Goal: Answer question/provide support: Share knowledge or assist other users

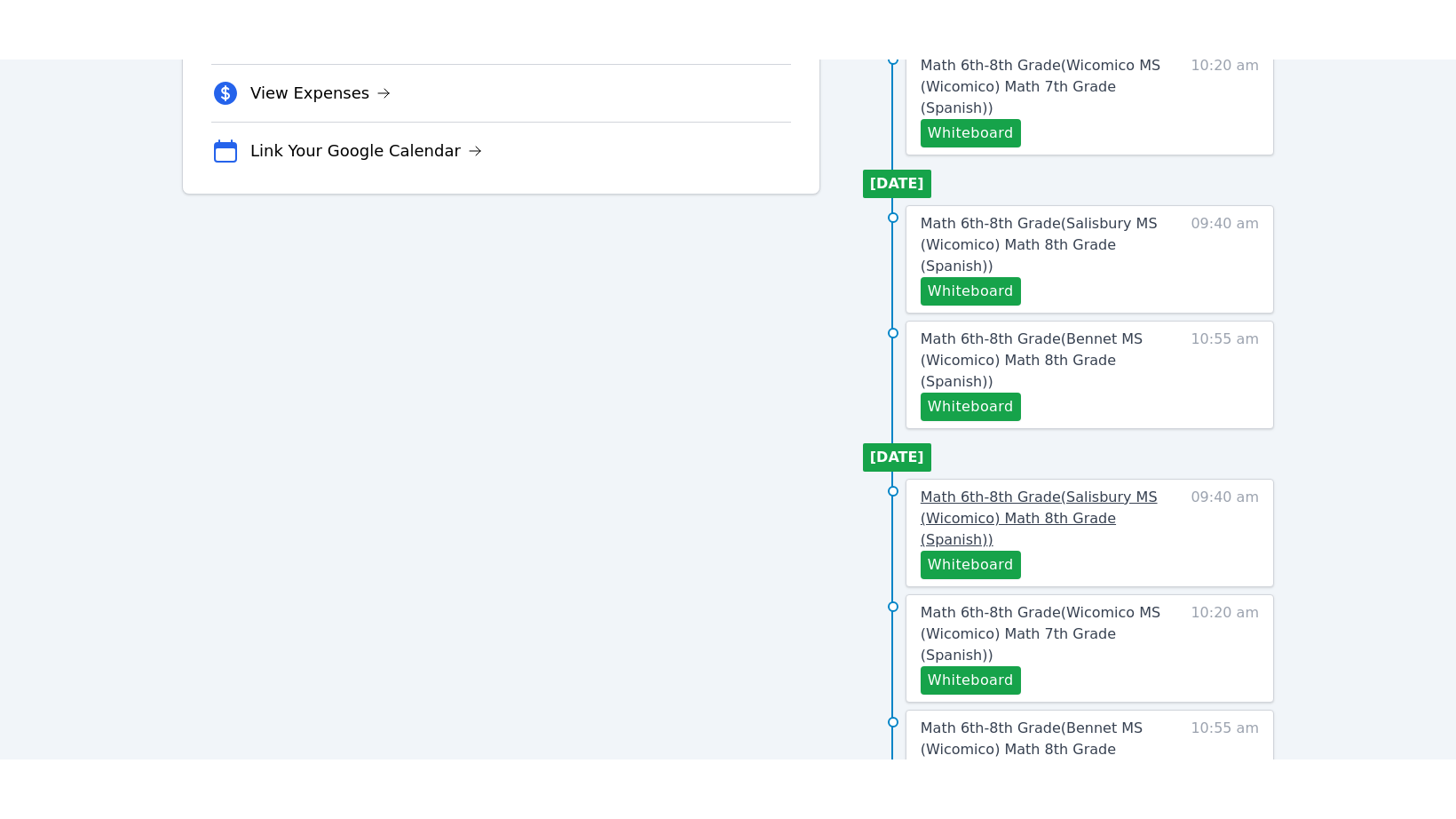
scroll to position [583, 0]
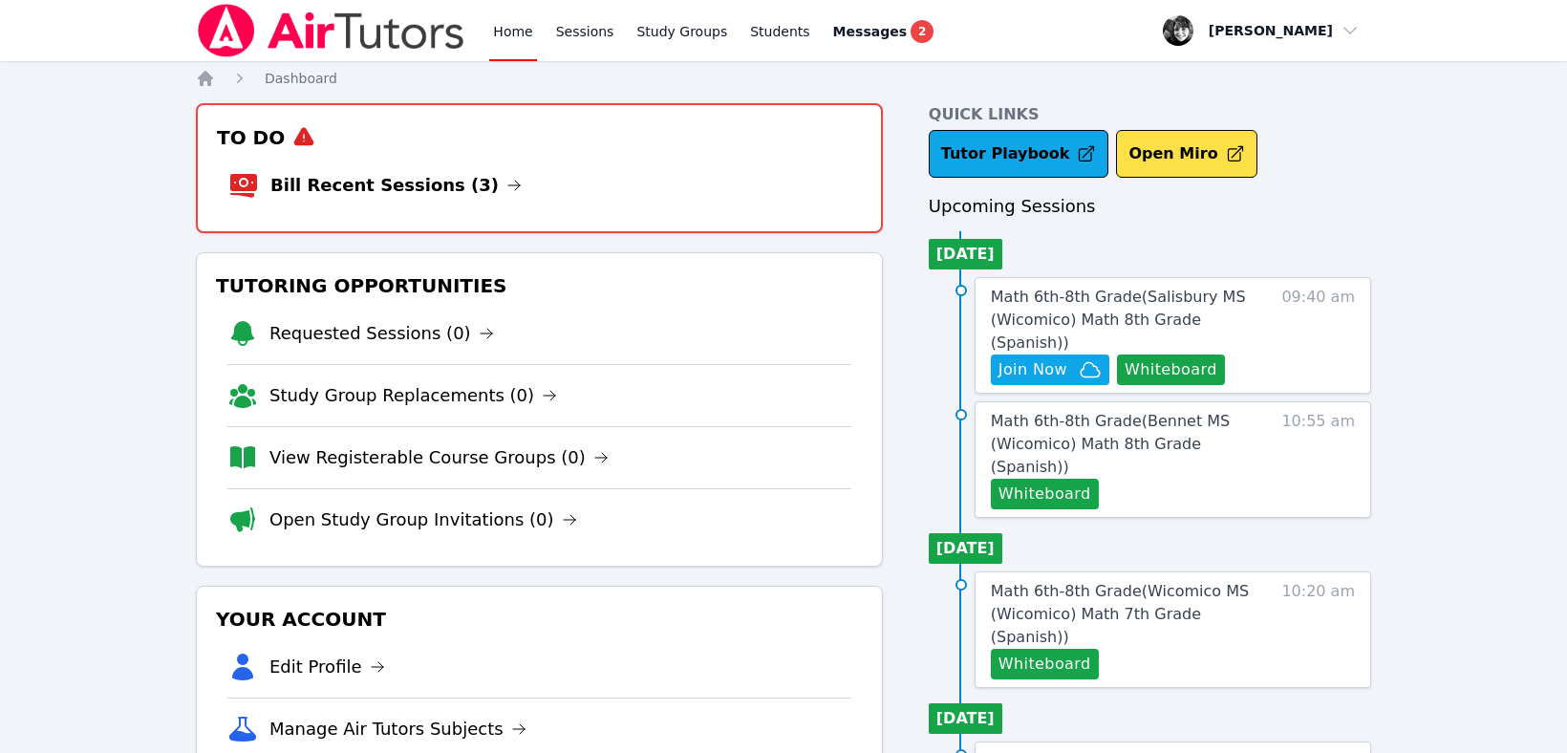
click at [1050, 297] on span "Math 6th-8th Grade ( Salisbury MS (Wicomico) Math 8th Grade (Spanish) )" at bounding box center [1118, 320] width 255 height 64
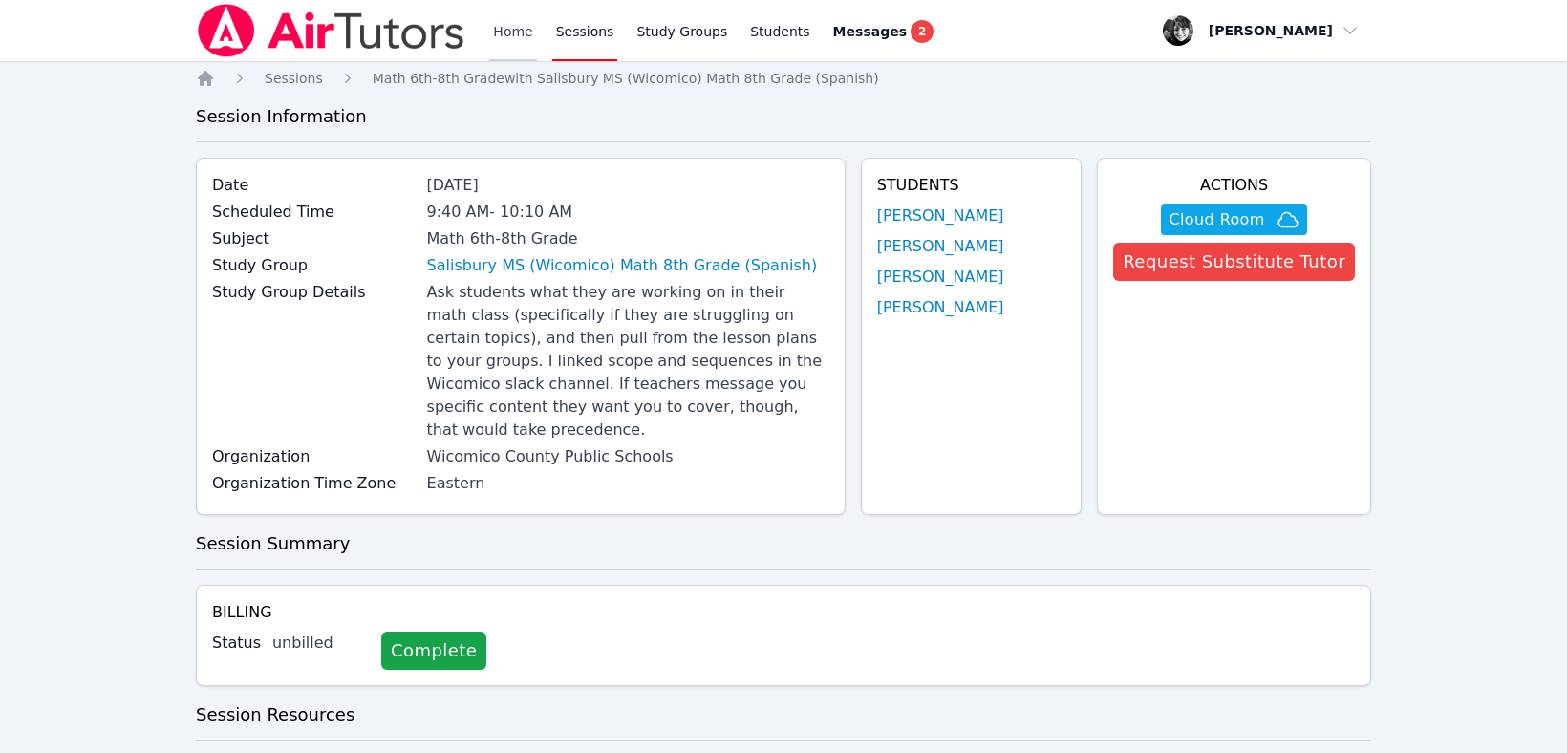
click at [513, 36] on link "Home" at bounding box center [512, 30] width 47 height 61
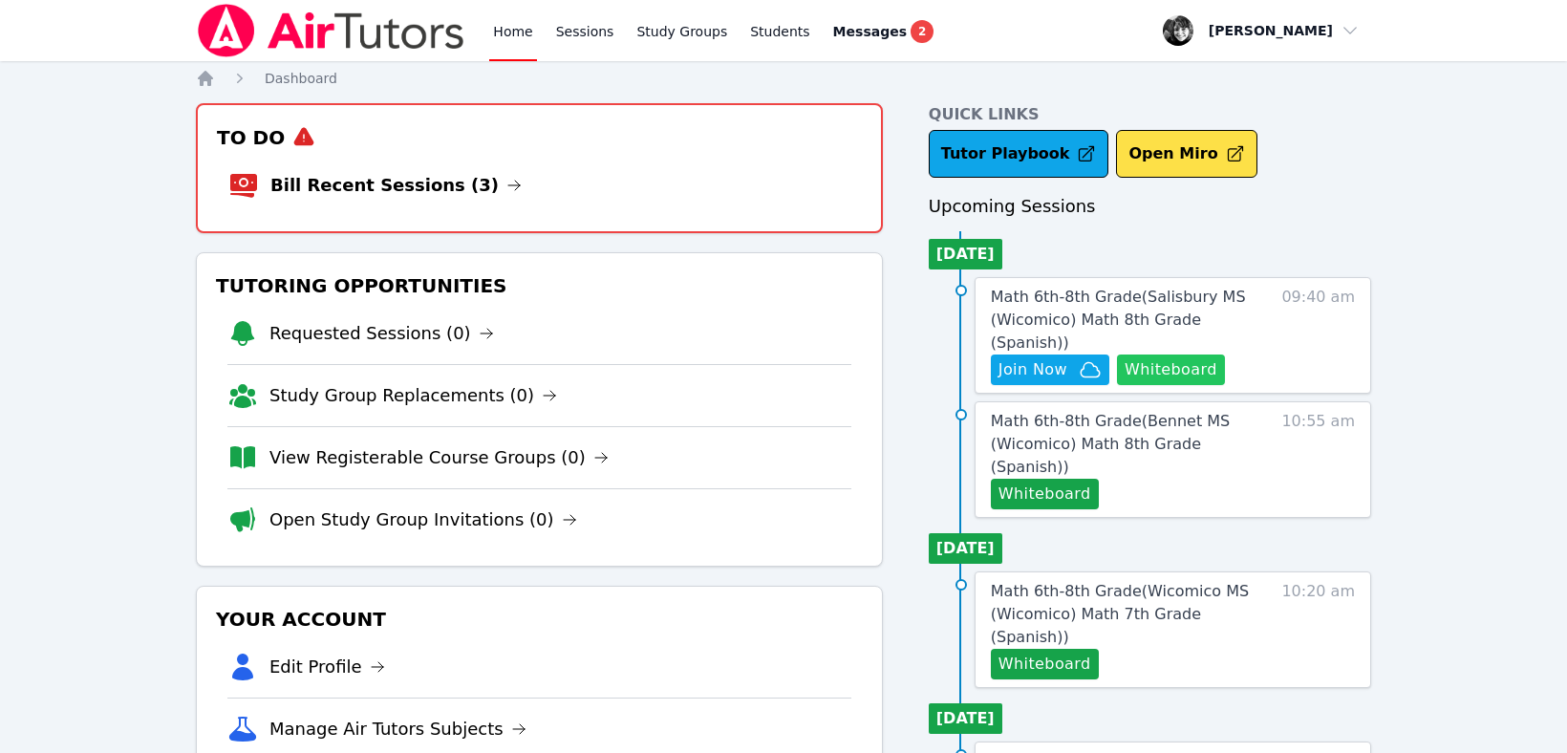
click at [1188, 355] on button "Whiteboard" at bounding box center [1171, 370] width 108 height 31
click at [1025, 307] on link "Math 6th-8th Grade ( Salisbury MS (Wicomico) Math 8th Grade (Spanish) )" at bounding box center [1127, 320] width 273 height 69
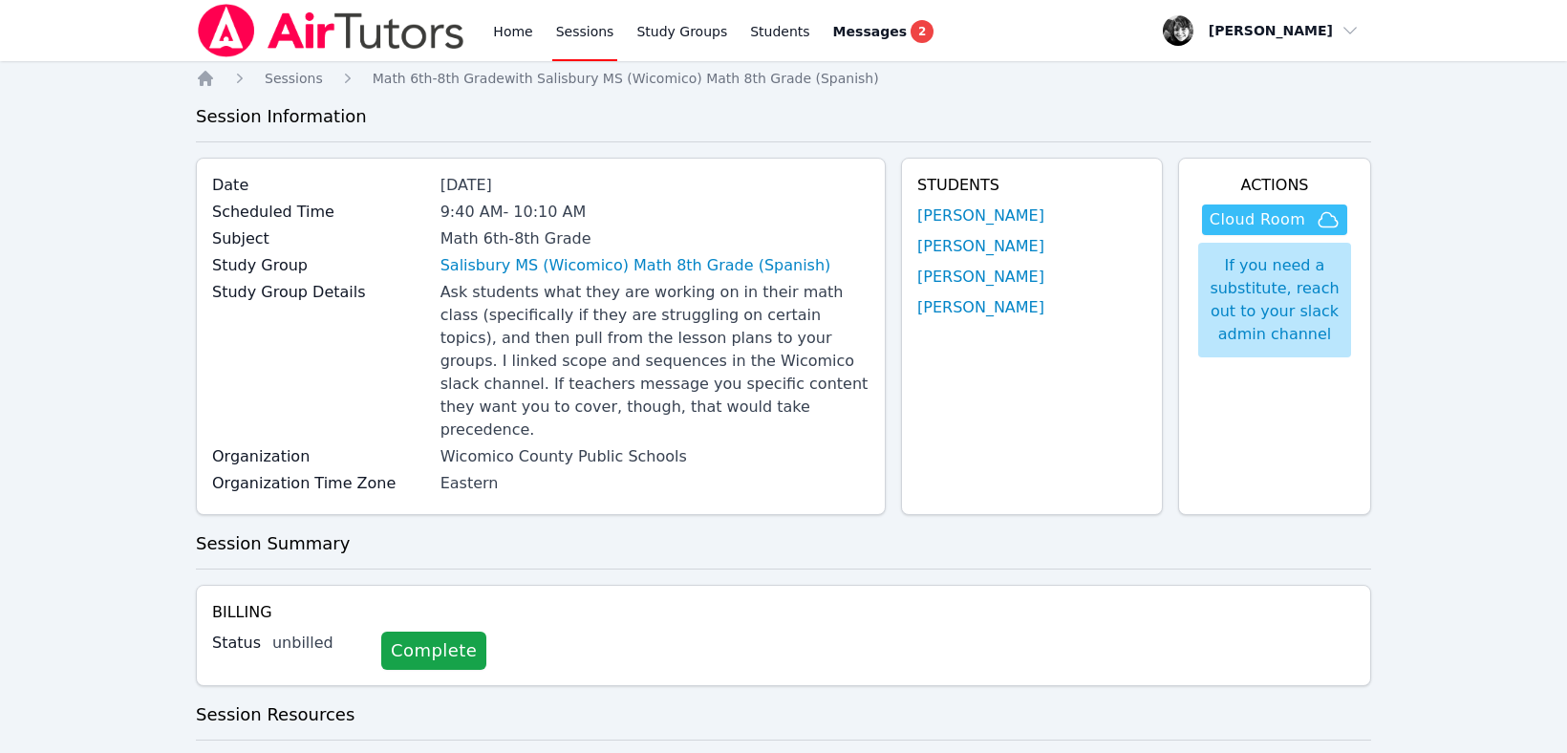
click at [1258, 225] on span "Cloud Room" at bounding box center [1258, 219] width 96 height 23
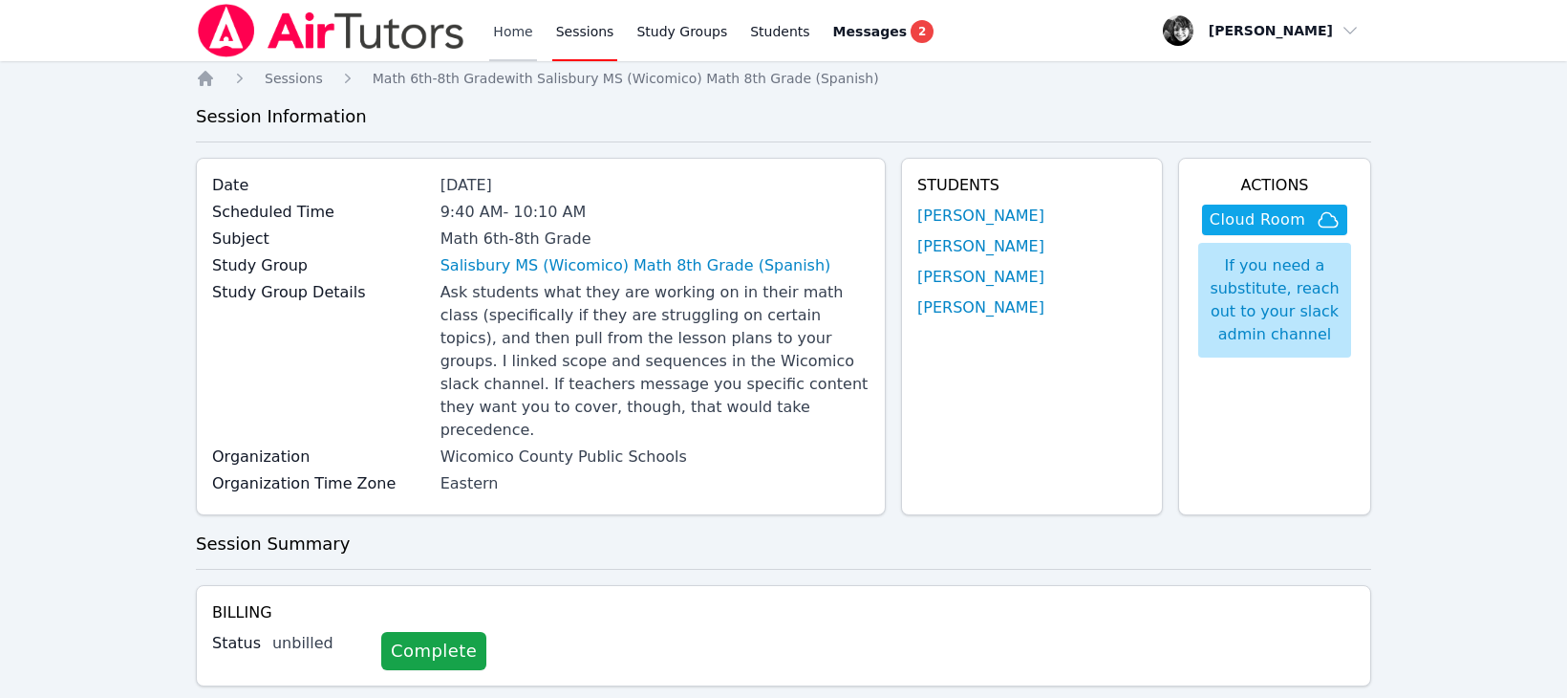
click at [509, 26] on link "Home" at bounding box center [512, 30] width 47 height 61
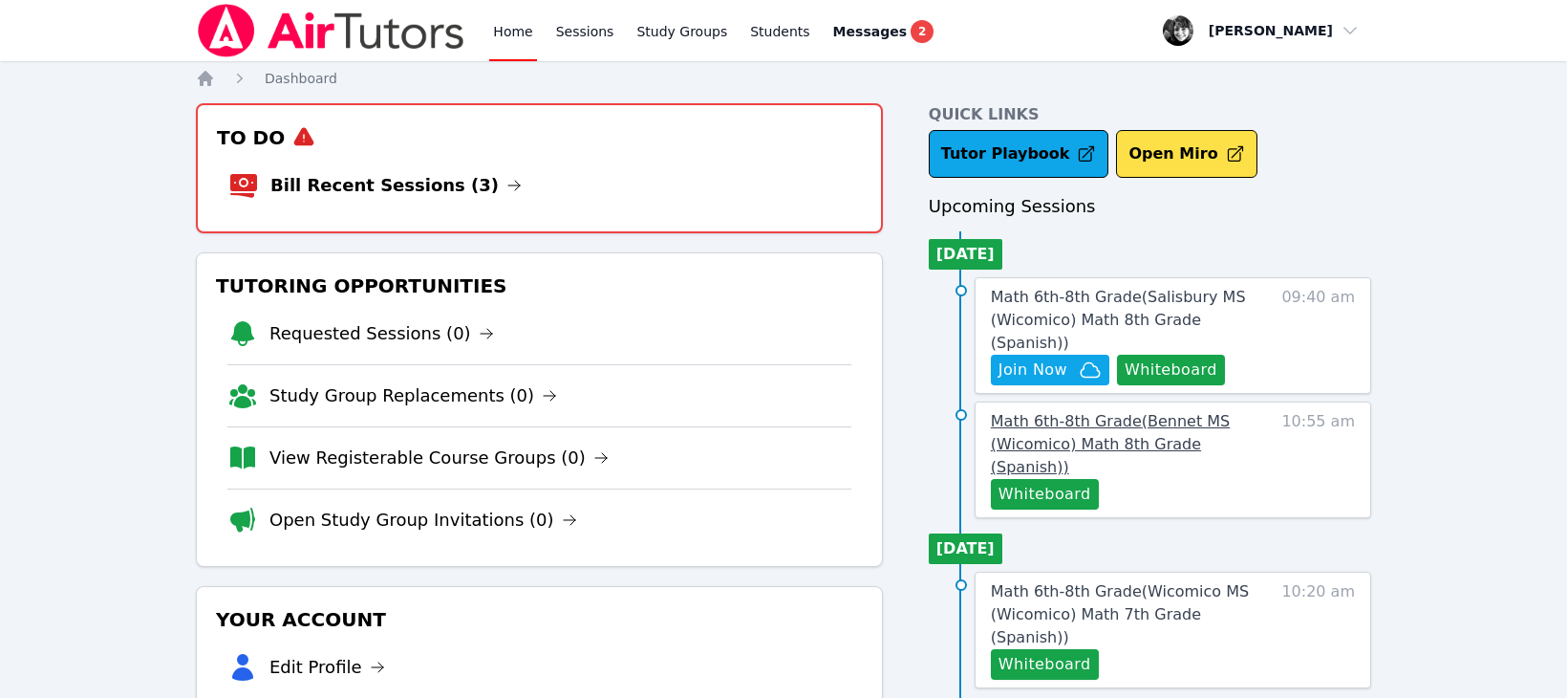
click at [1046, 412] on span "Math 6th-8th Grade ( Bennet MS (Wicomico) Math 8th Grade (Spanish) )" at bounding box center [1110, 444] width 239 height 64
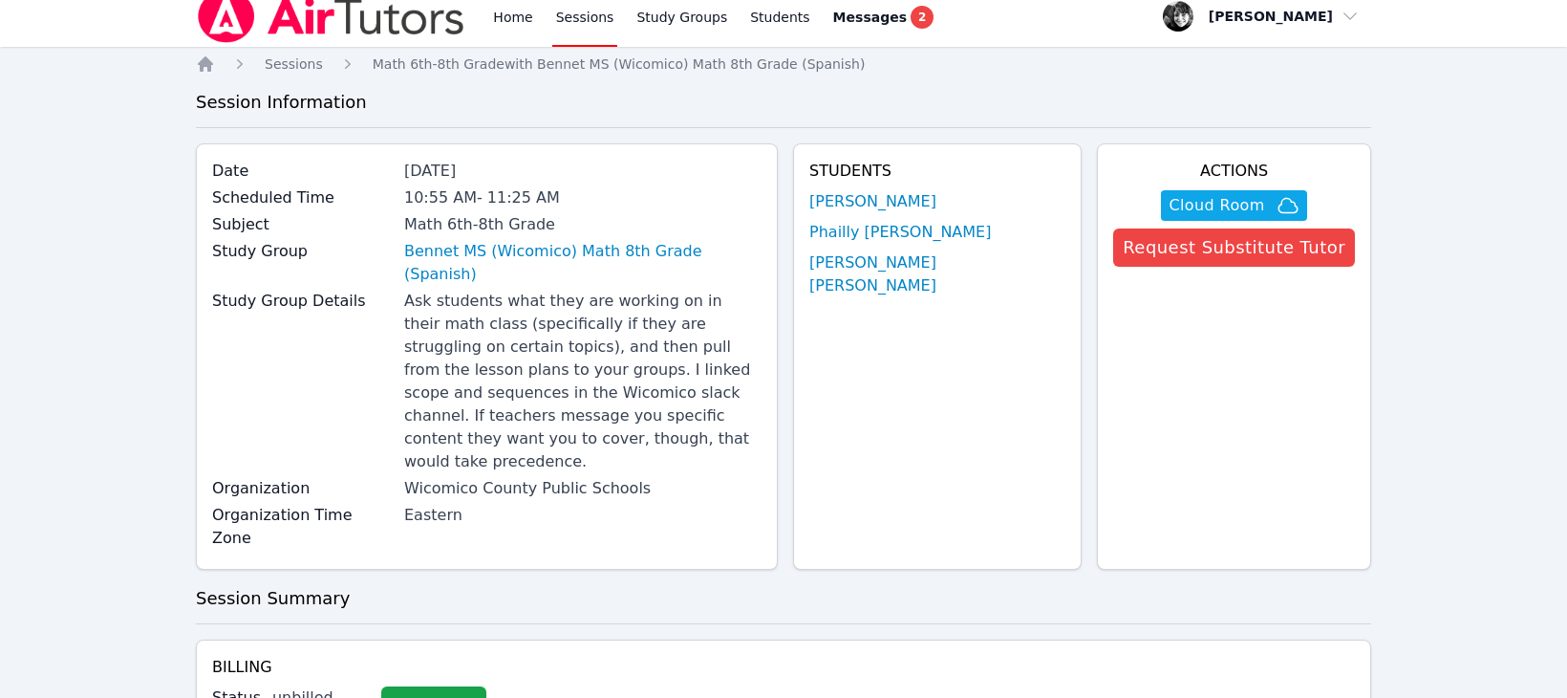
scroll to position [154, 0]
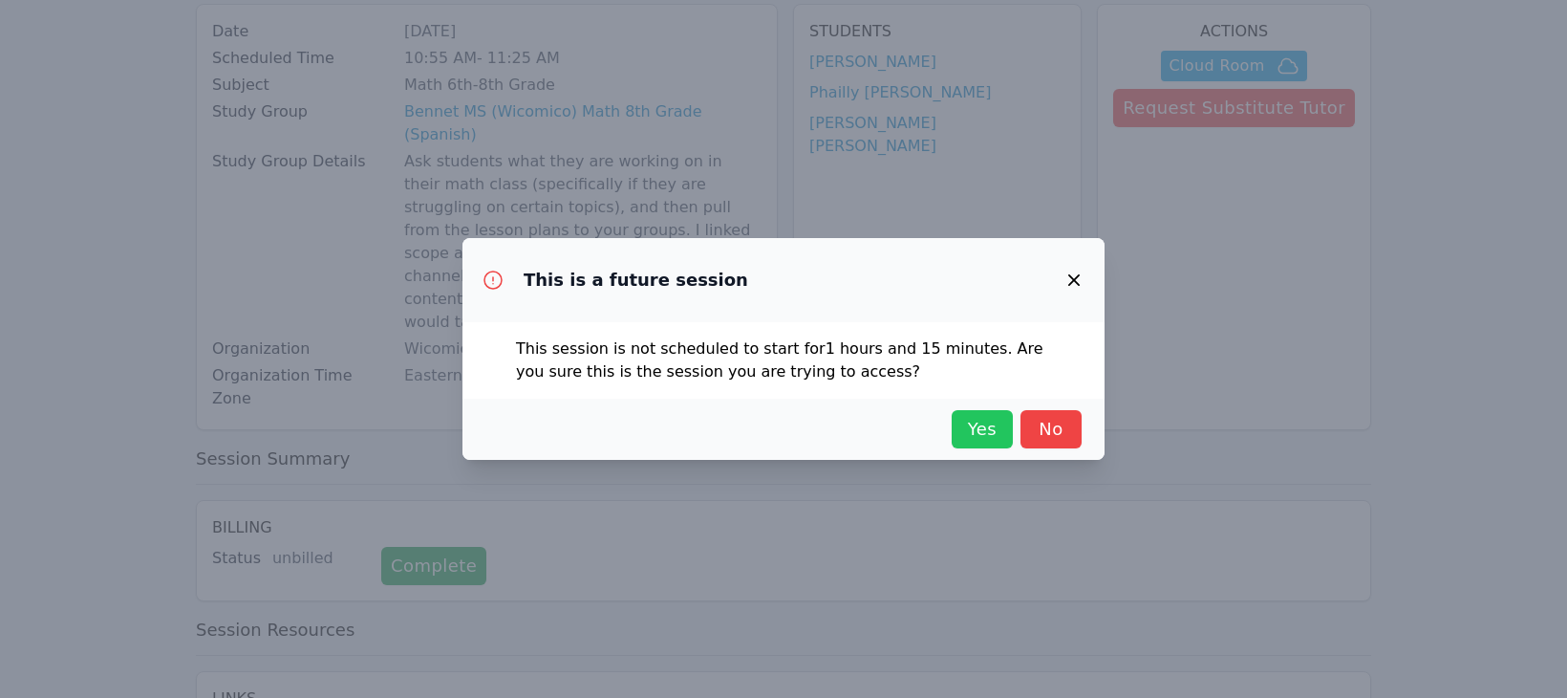
click at [986, 436] on span "Yes" at bounding box center [982, 429] width 42 height 27
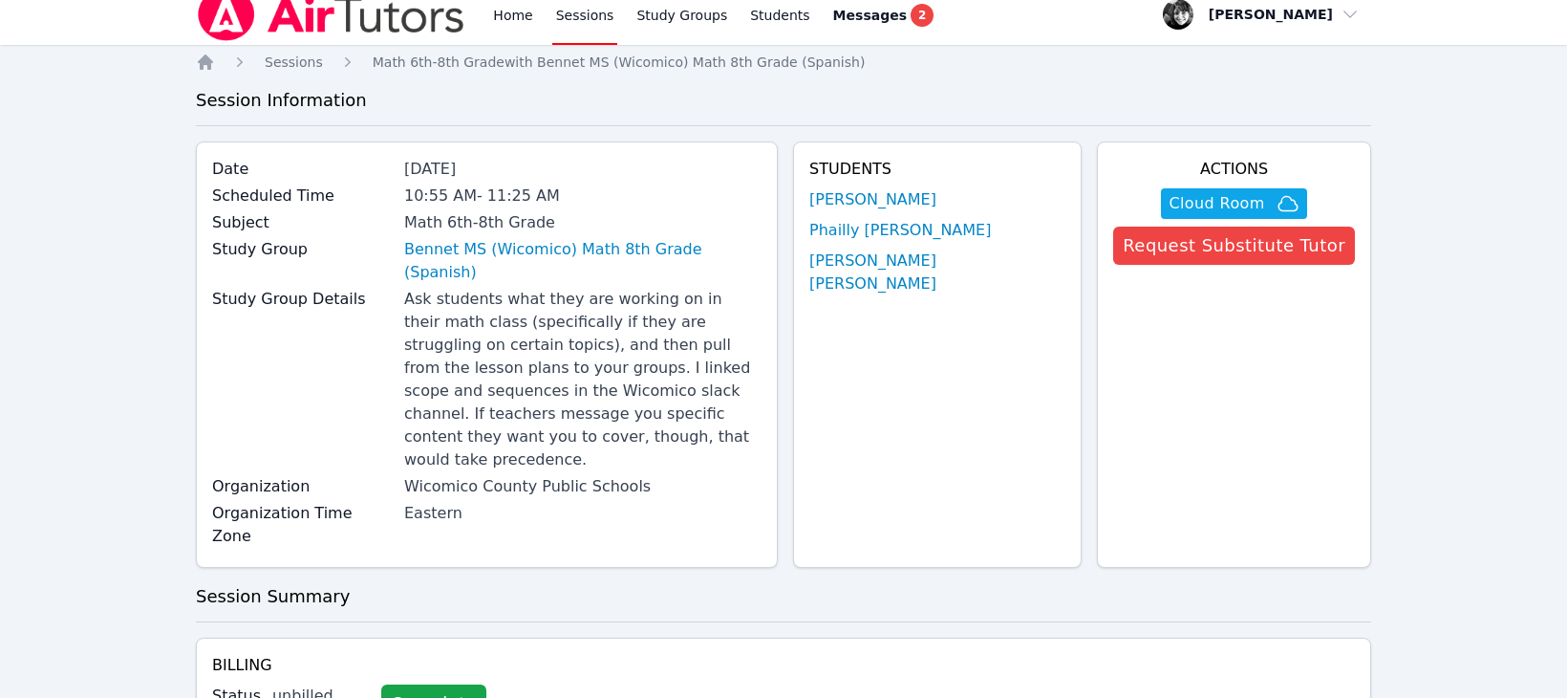
scroll to position [0, 0]
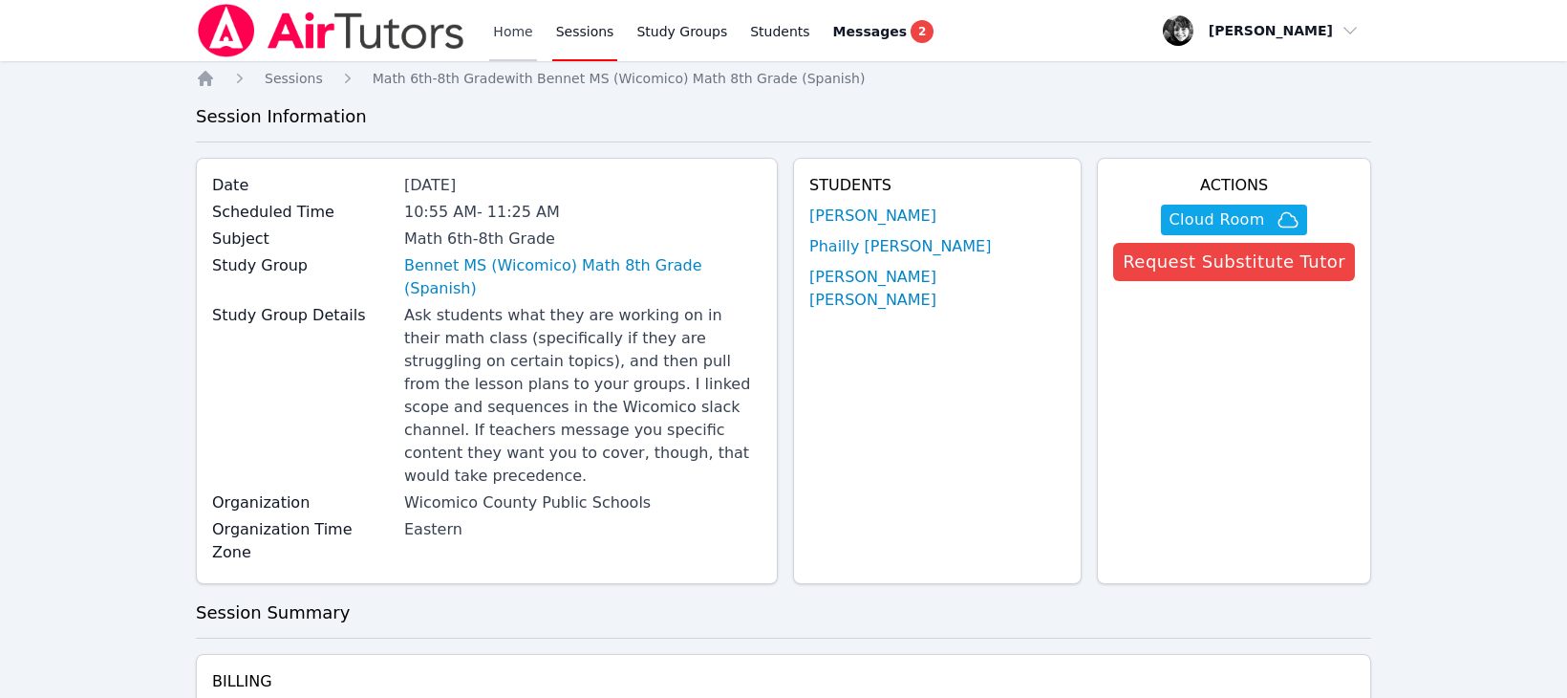
click at [509, 39] on link "Home" at bounding box center [512, 30] width 47 height 61
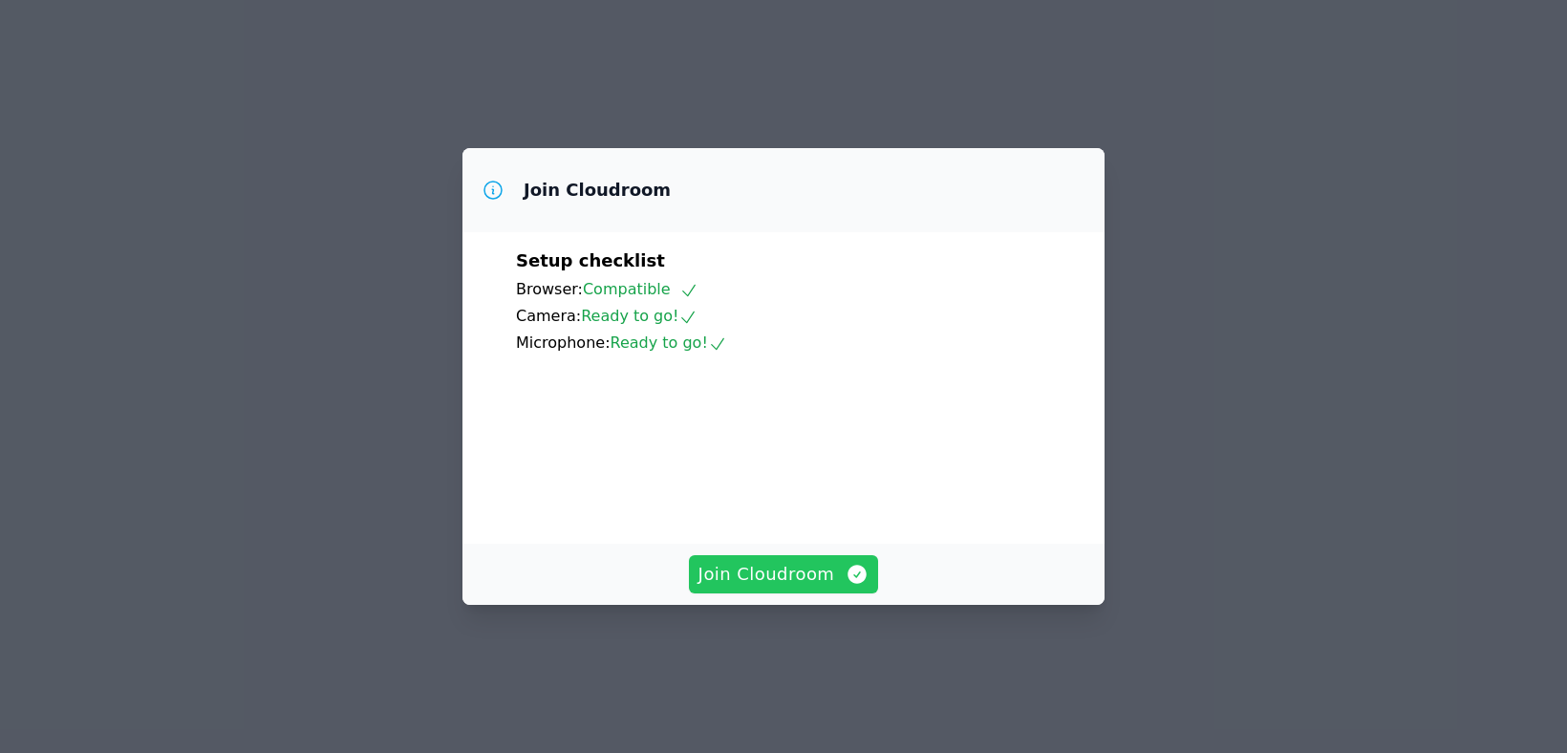
click at [780, 588] on span "Join Cloudroom" at bounding box center [784, 574] width 171 height 27
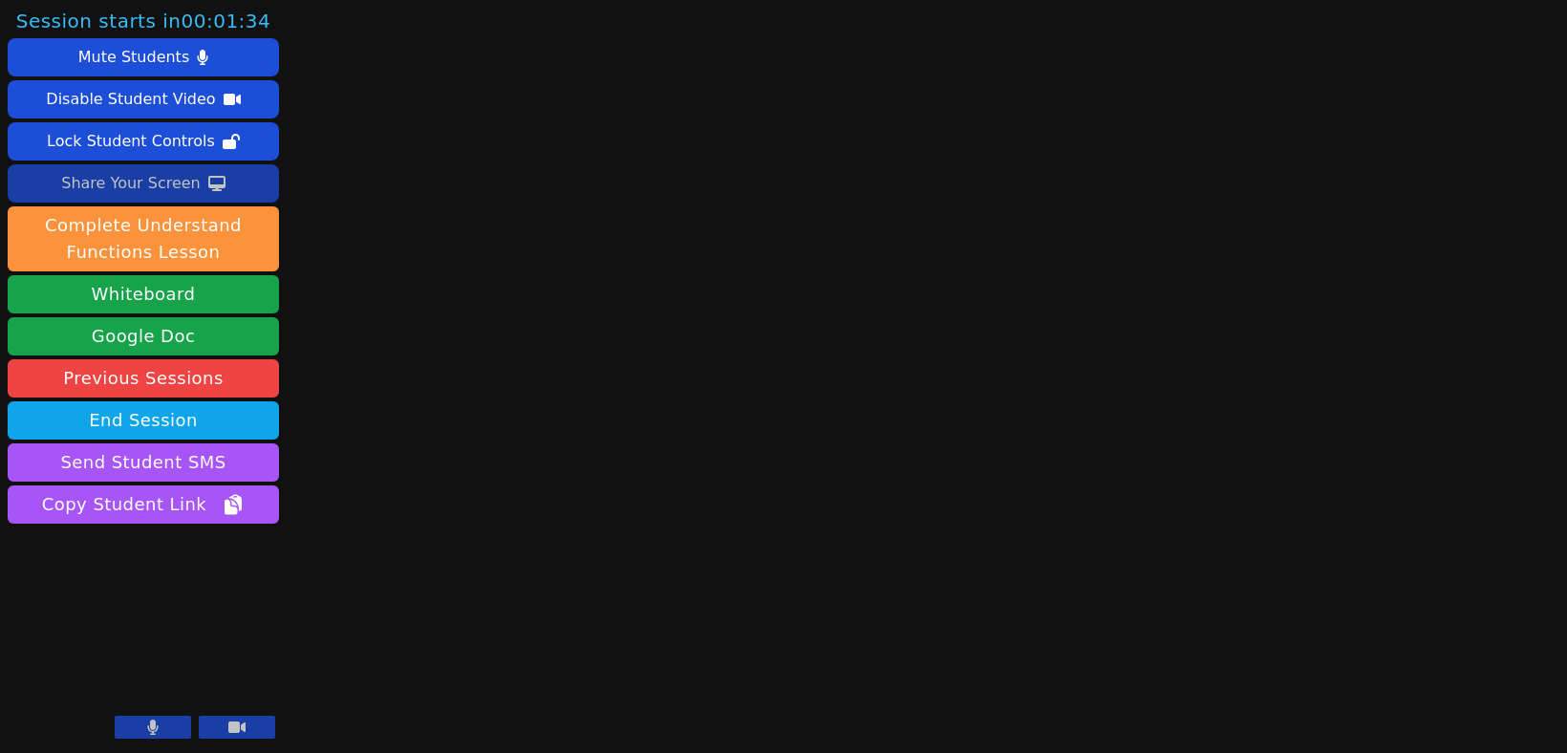
click at [173, 186] on div "Share Your Screen" at bounding box center [131, 183] width 140 height 31
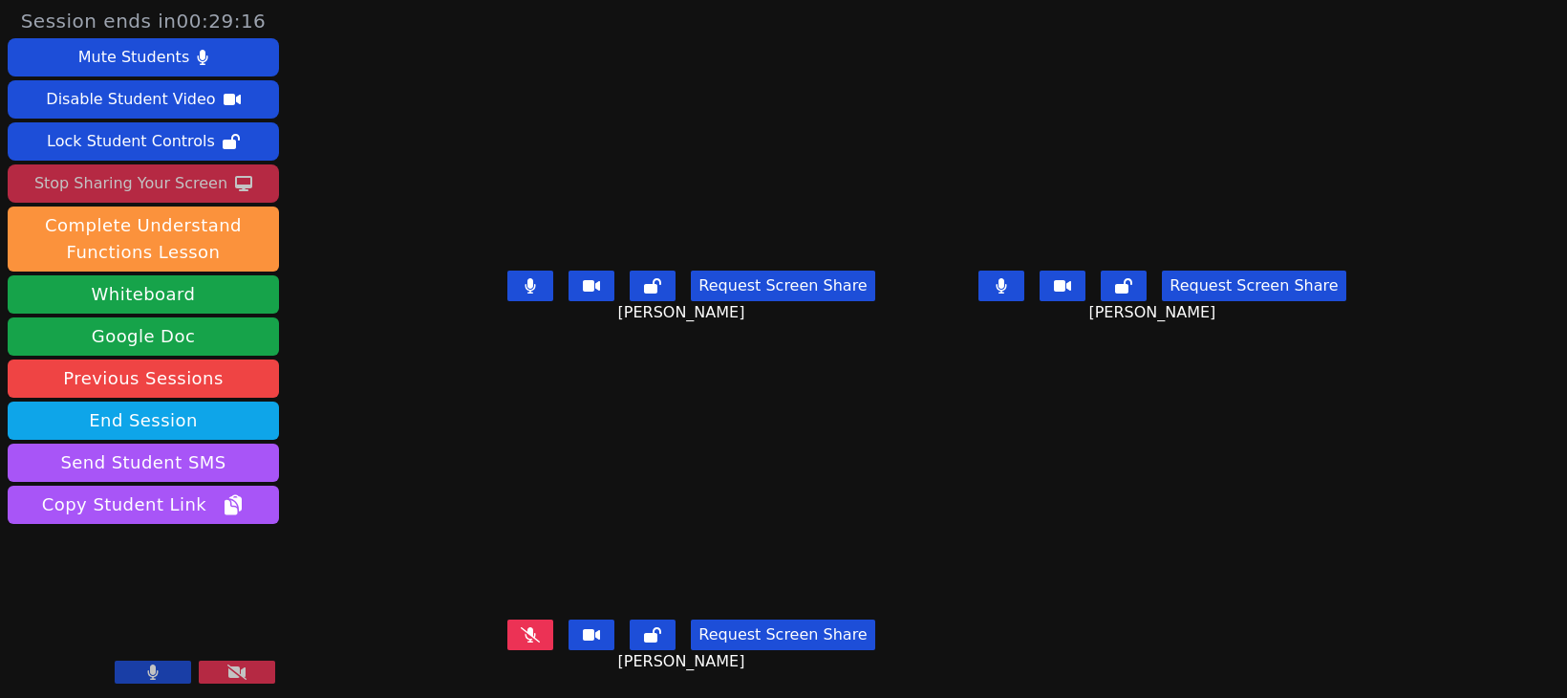
click at [237, 671] on icon at bounding box center [236, 671] width 19 height 15
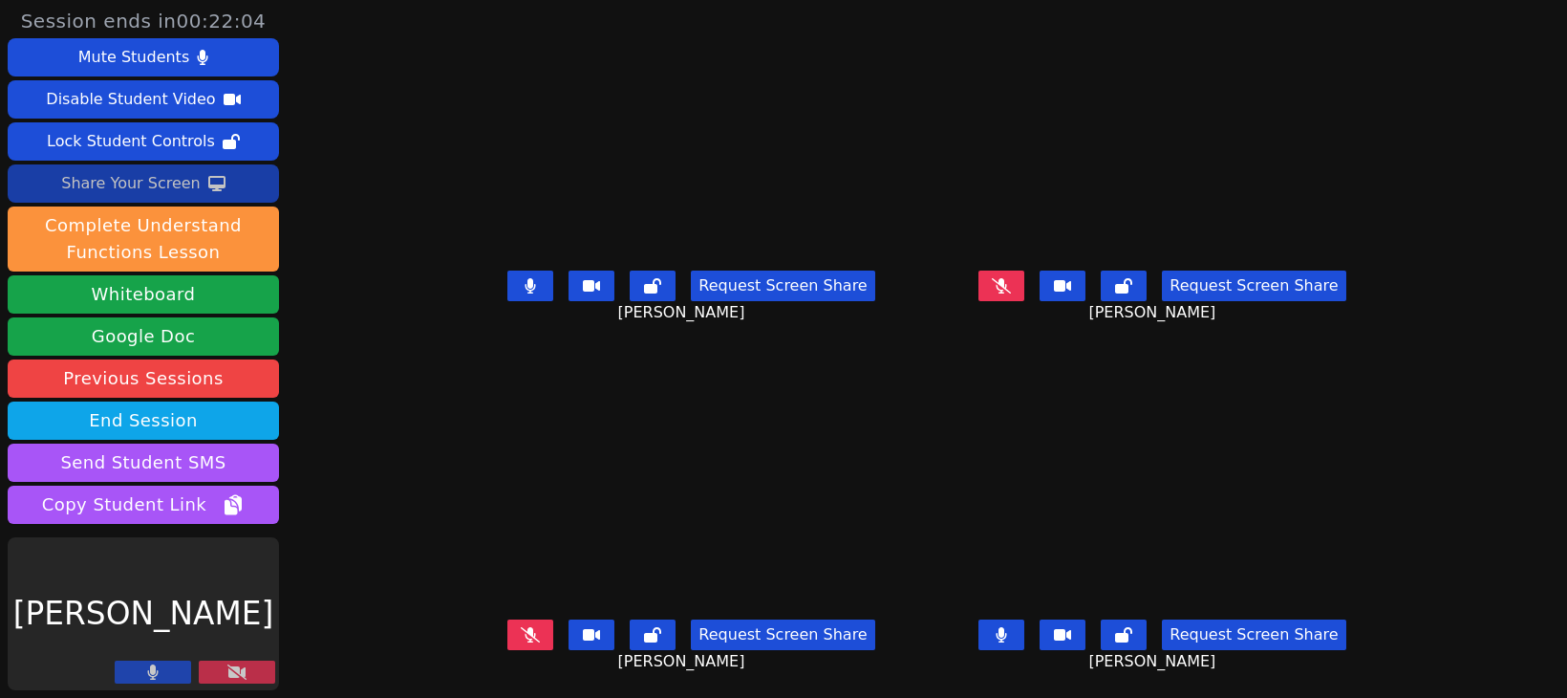
click at [230, 673] on icon at bounding box center [236, 671] width 19 height 15
click at [247, 673] on button at bounding box center [237, 671] width 76 height 23
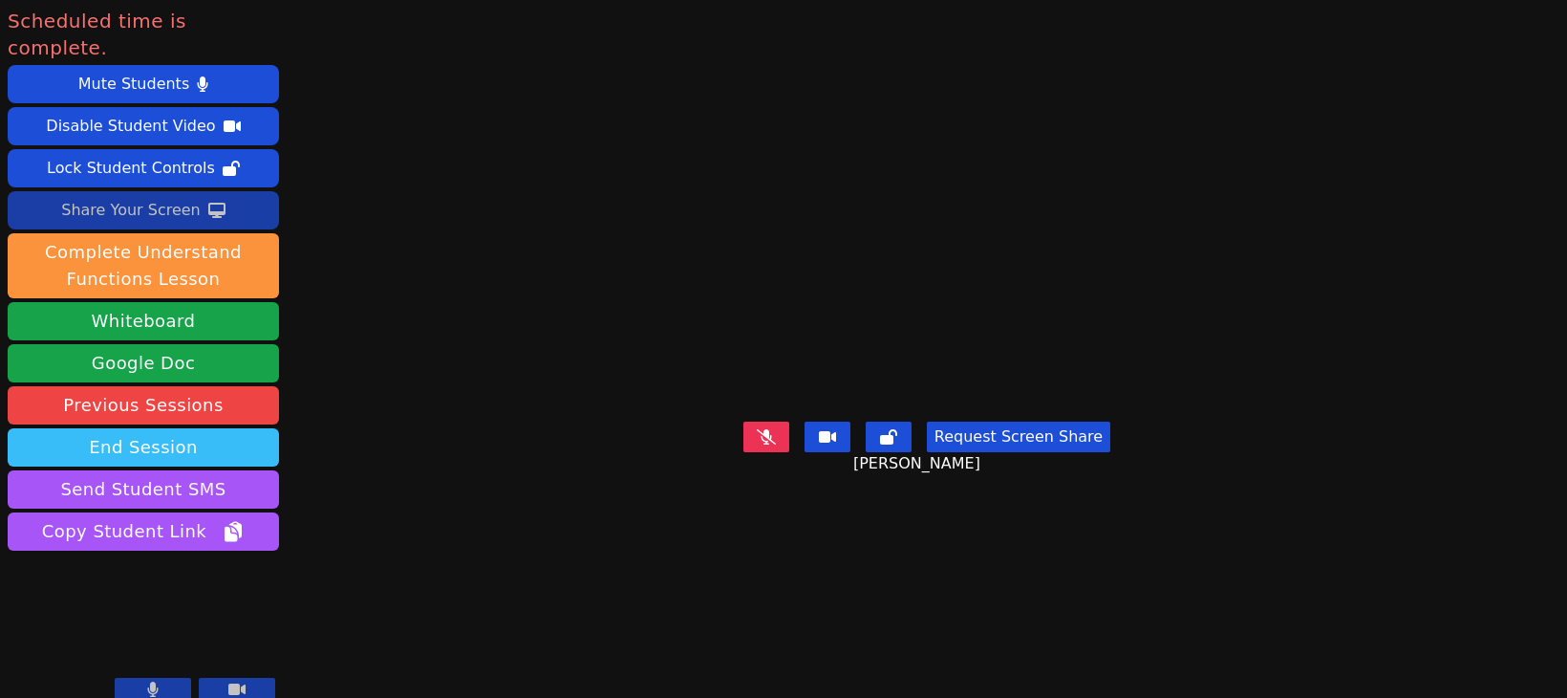
click at [158, 428] on button "End Session" at bounding box center [143, 447] width 271 height 38
